Goal: Information Seeking & Learning: Learn about a topic

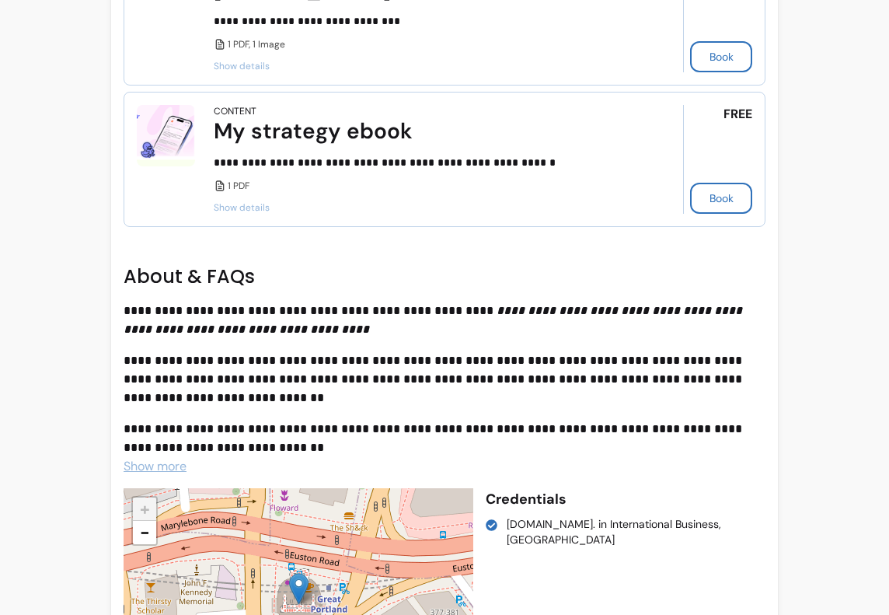
scroll to position [889, 0]
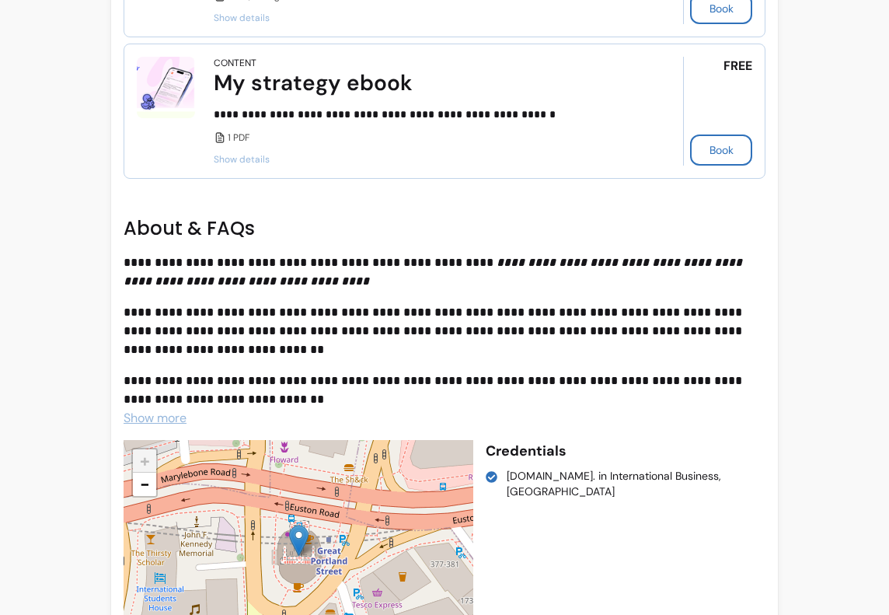
click at [170, 410] on span "Show more" at bounding box center [155, 418] width 63 height 16
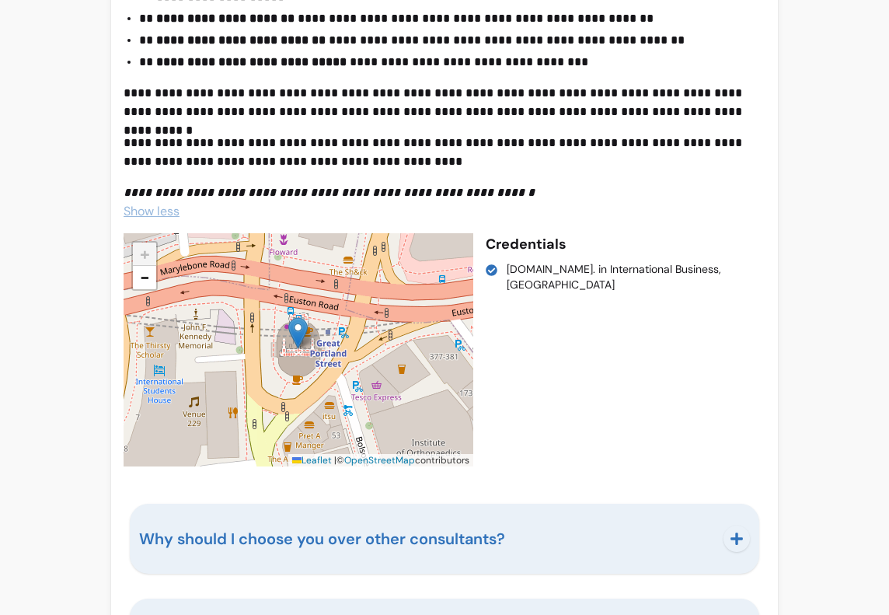
scroll to position [1442, 0]
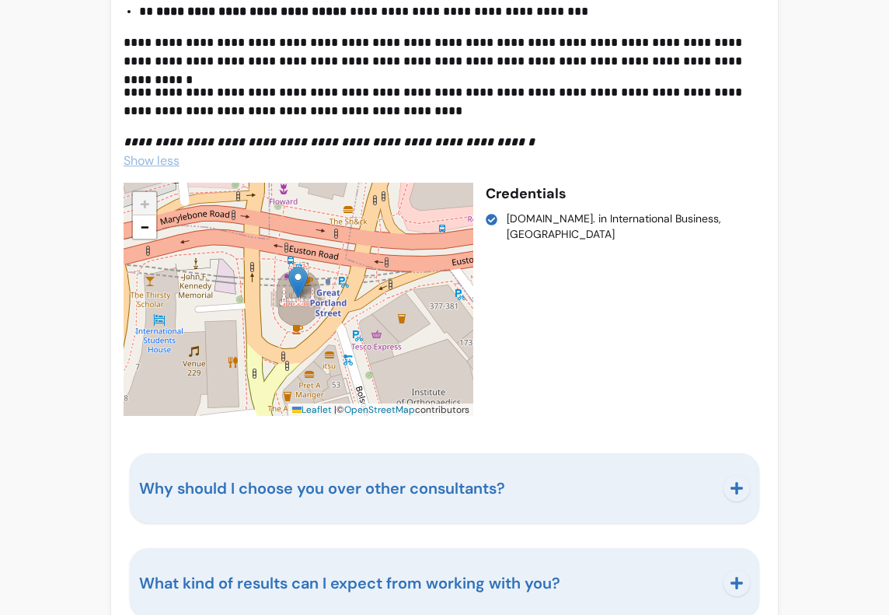
click at [529, 483] on button "Why should I choose you over other consultants?" at bounding box center [444, 488] width 611 height 51
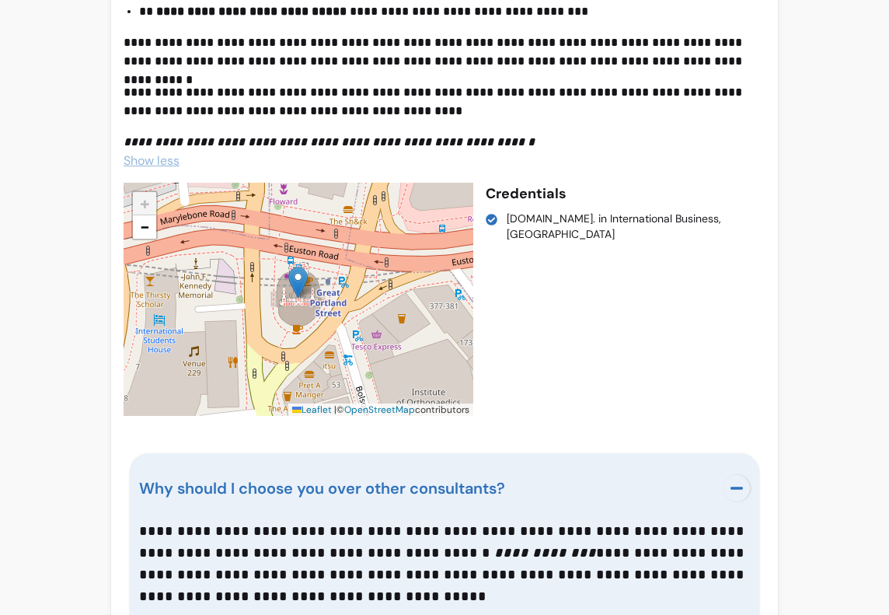
scroll to position [1554, 0]
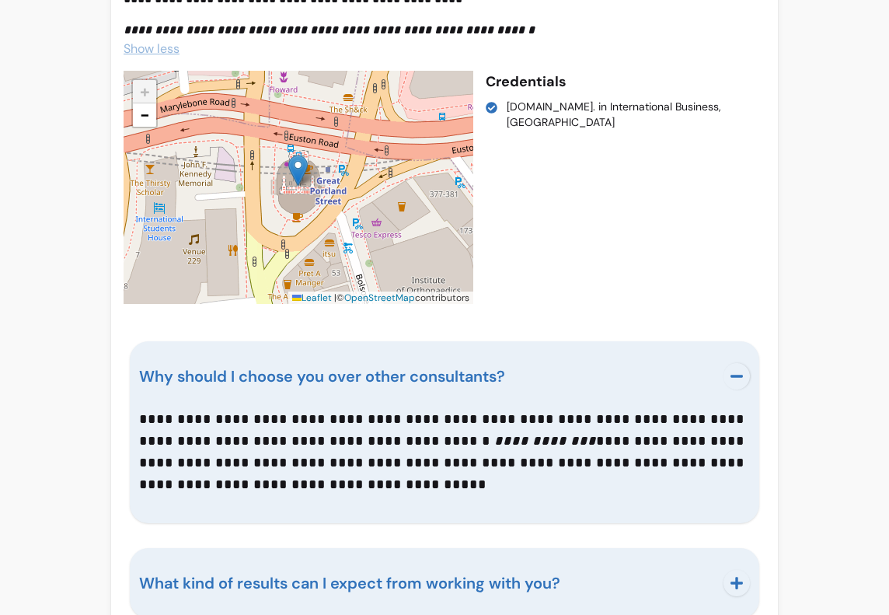
click at [529, 557] on button "What kind of results can I expect from working with you?" at bounding box center [444, 582] width 611 height 51
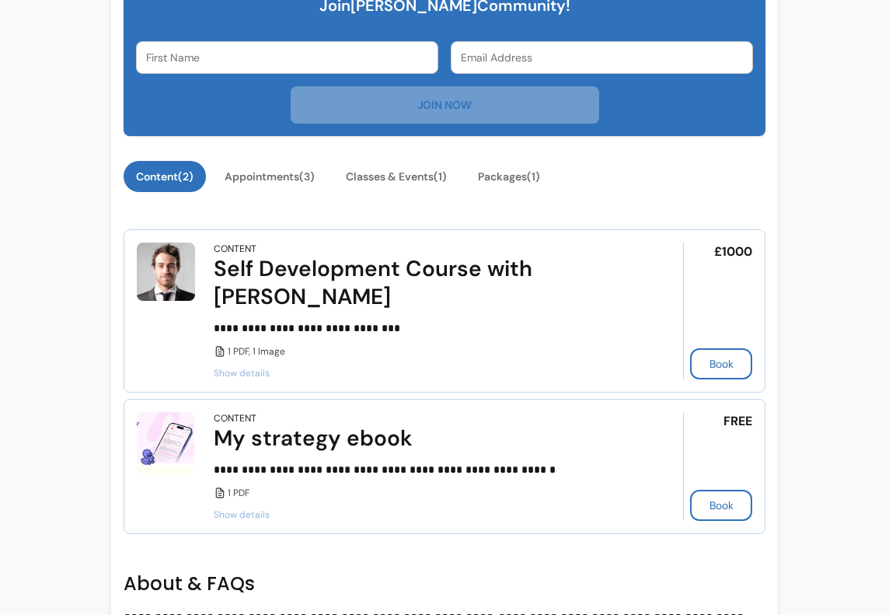
scroll to position [536, 0]
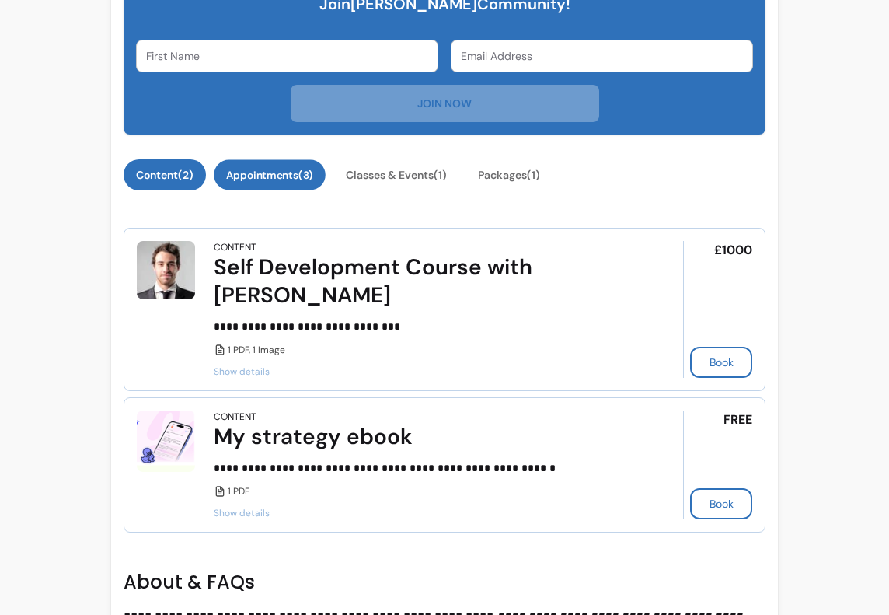
click at [284, 173] on button "Appointments ( 3 )" at bounding box center [270, 175] width 112 height 30
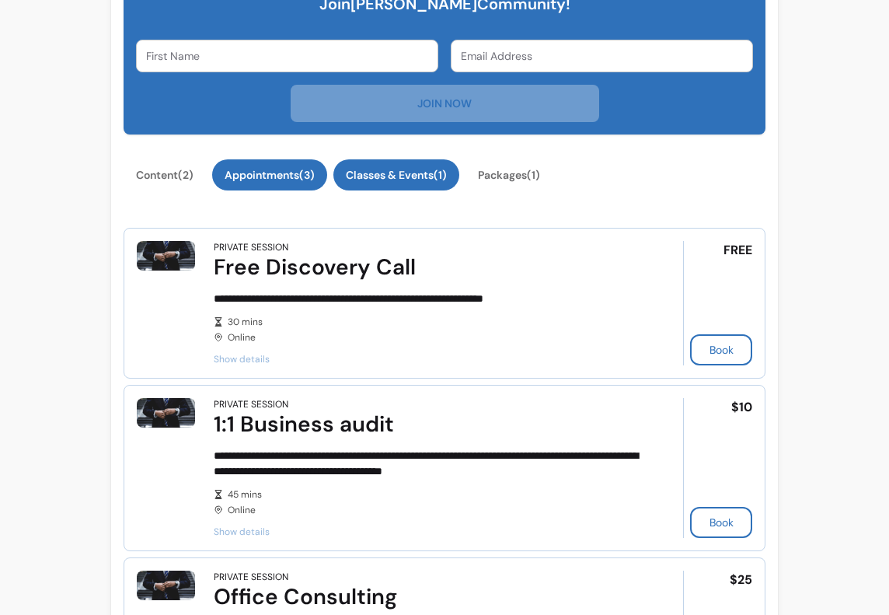
click at [367, 173] on button "Classes & Events ( 1 )" at bounding box center [397, 174] width 126 height 31
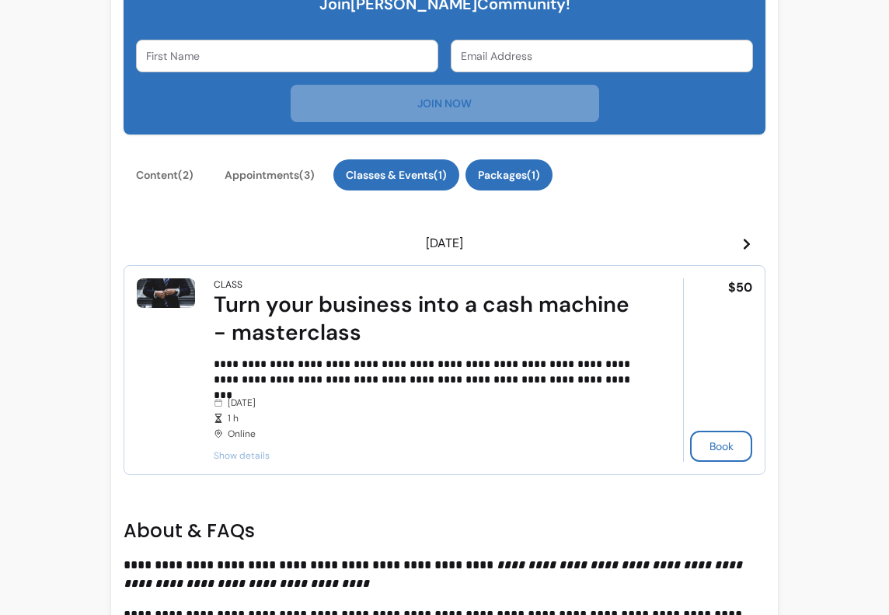
click at [487, 174] on button "Packages ( 1 )" at bounding box center [509, 174] width 87 height 31
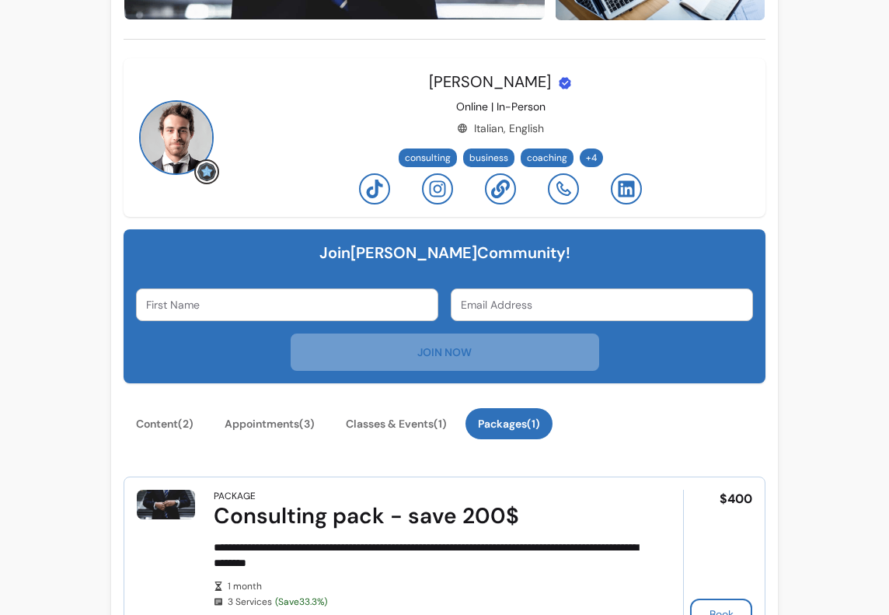
scroll to position [420, 0]
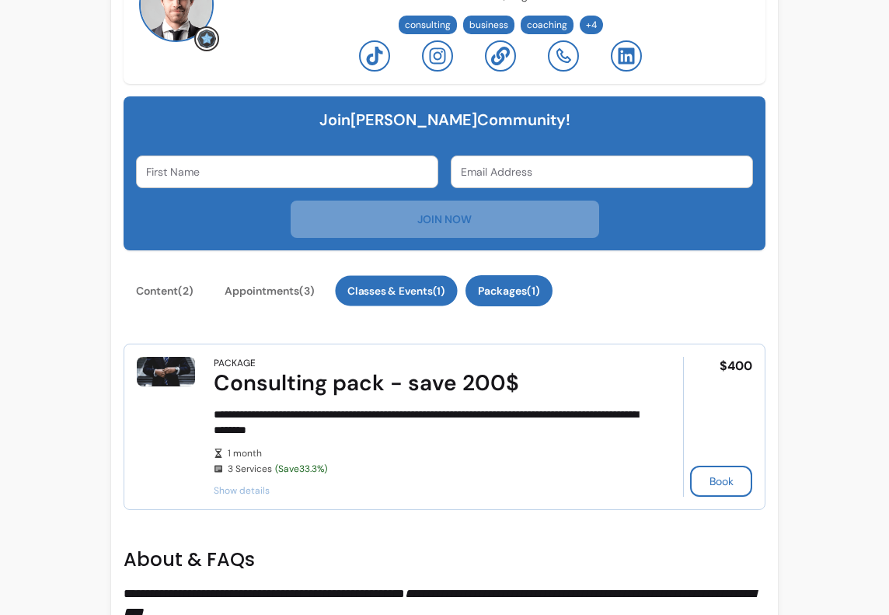
click at [365, 300] on button "Classes & Events ( 1 )" at bounding box center [396, 291] width 122 height 30
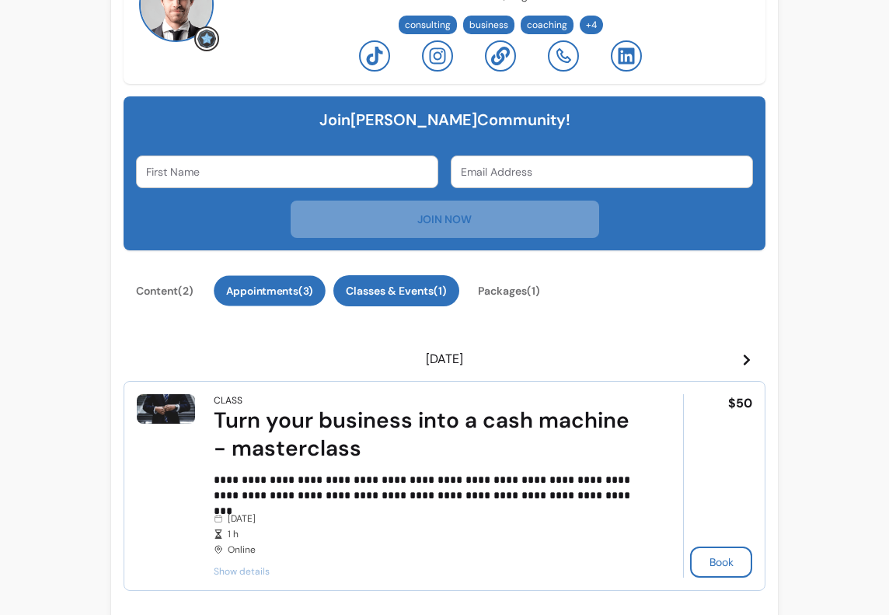
click at [294, 285] on button "Appointments ( 3 )" at bounding box center [270, 291] width 112 height 30
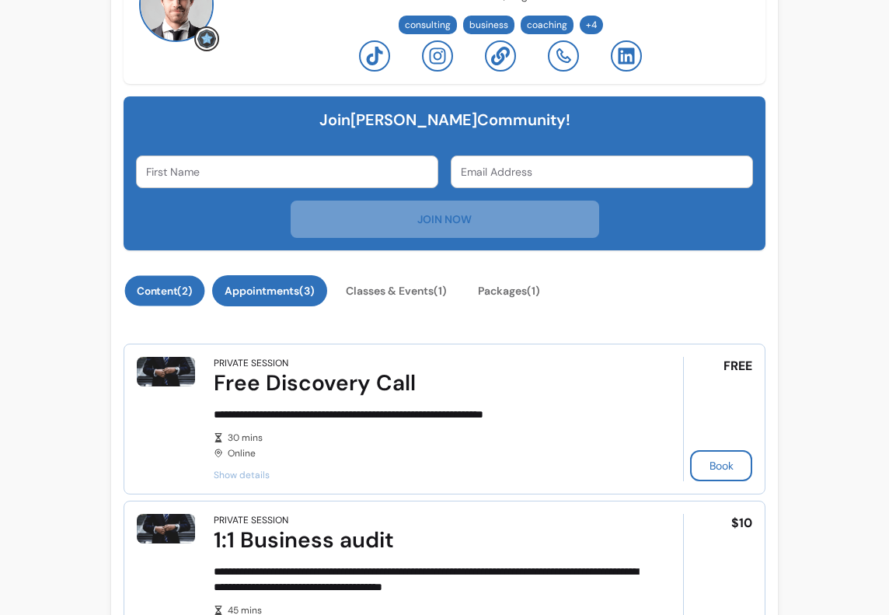
click at [181, 293] on button "Content ( 2 )" at bounding box center [165, 291] width 80 height 30
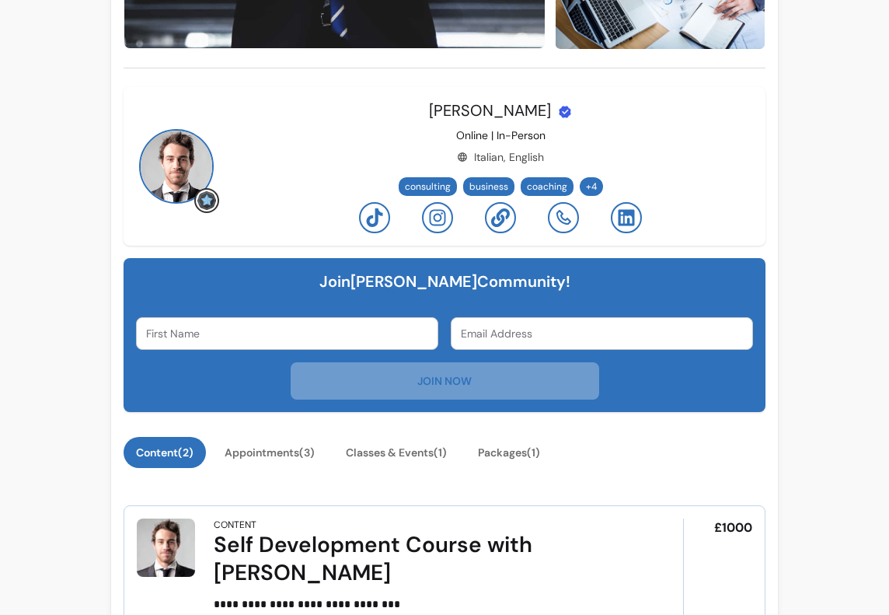
scroll to position [0, 0]
